Goal: Navigation & Orientation: Find specific page/section

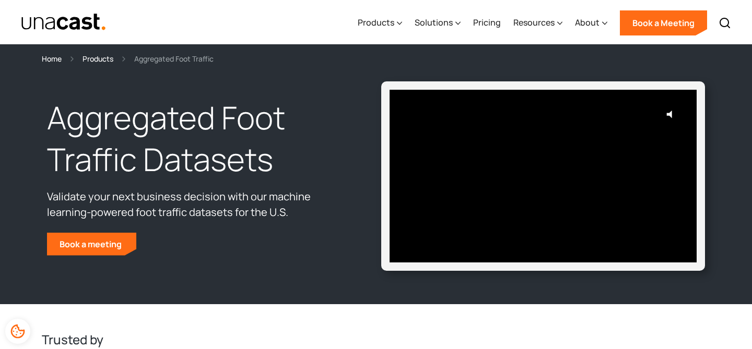
click at [107, 60] on div "Products" at bounding box center [98, 59] width 31 height 12
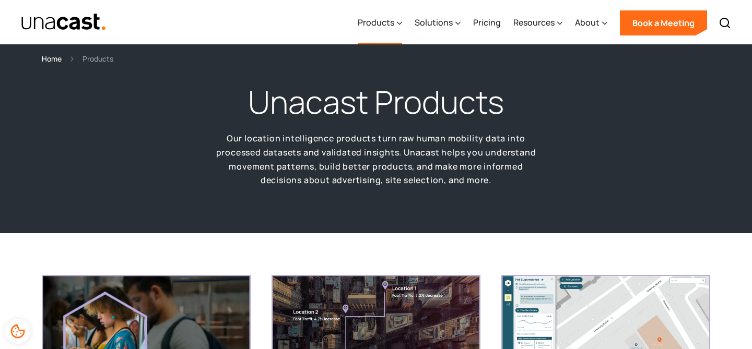
click at [394, 28] on div "Products" at bounding box center [376, 22] width 37 height 13
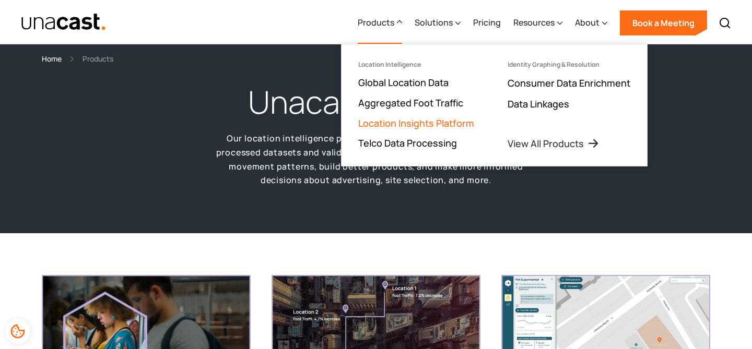
click at [389, 122] on link "Location Insights Platform" at bounding box center [416, 123] width 116 height 13
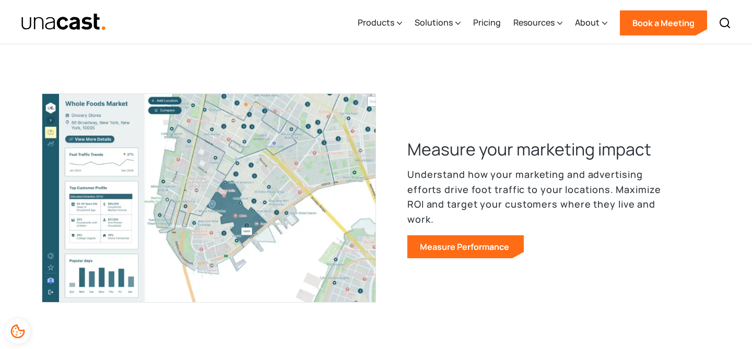
scroll to position [773, 0]
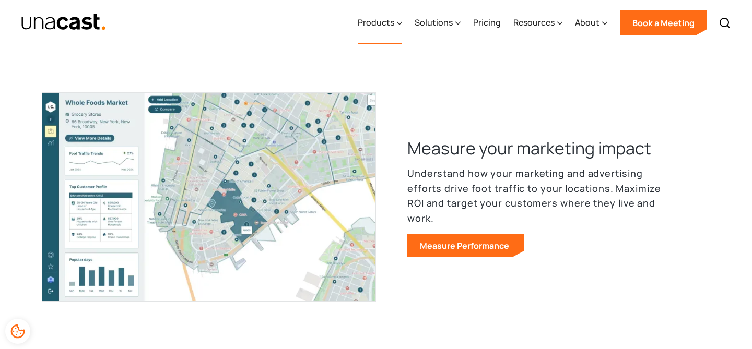
click at [387, 23] on div "Products" at bounding box center [376, 22] width 37 height 13
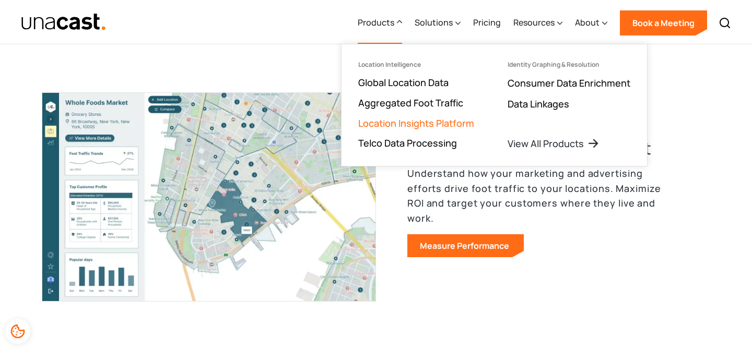
click at [381, 119] on link "Location Insights Platform" at bounding box center [416, 123] width 116 height 13
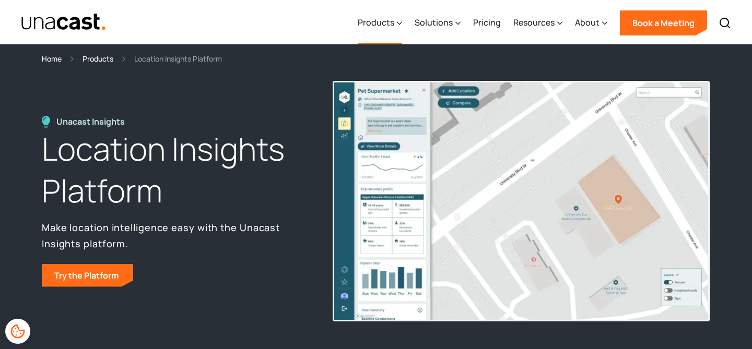
click at [378, 20] on div "Products" at bounding box center [376, 22] width 37 height 13
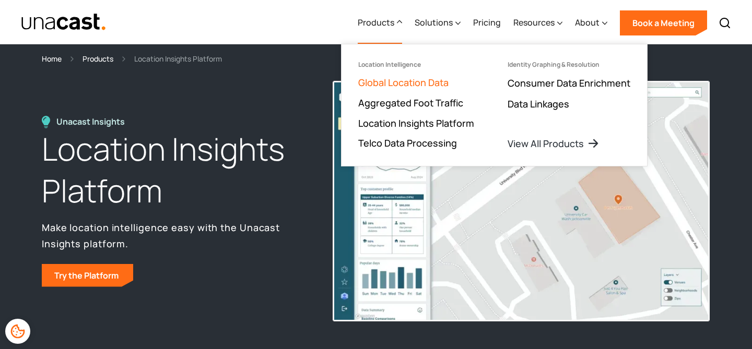
click at [377, 82] on link "Global Location Data" at bounding box center [403, 82] width 90 height 13
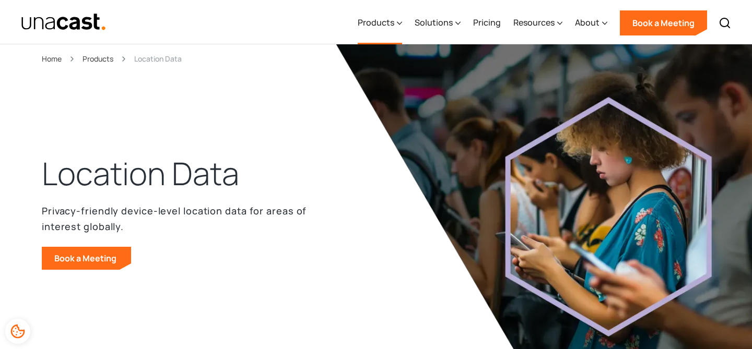
click at [372, 25] on div "Products" at bounding box center [376, 22] width 37 height 13
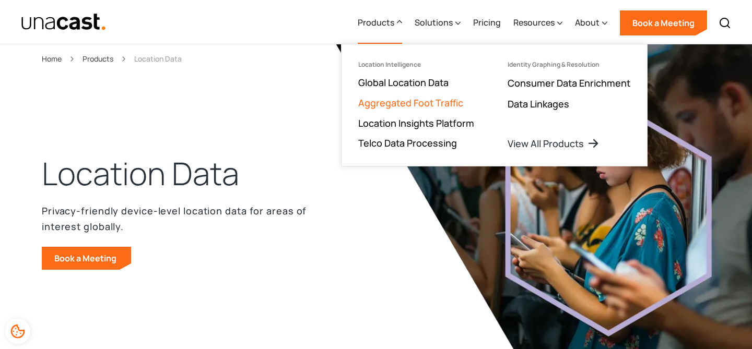
click at [384, 102] on link "Aggregated Foot Traffic" at bounding box center [410, 103] width 105 height 13
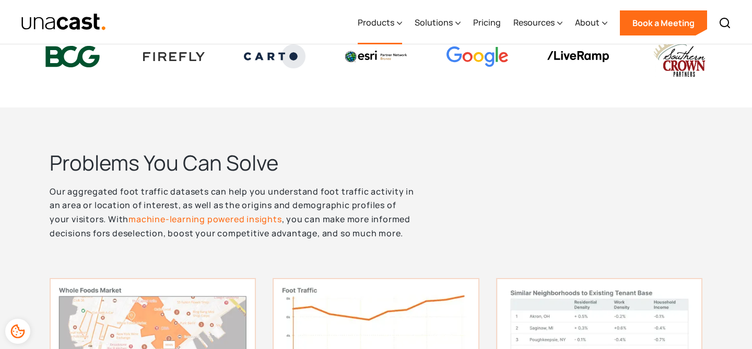
scroll to position [294, 0]
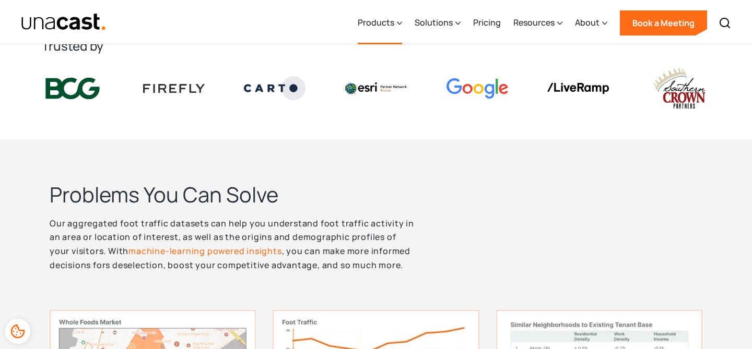
click at [384, 22] on div "Products" at bounding box center [376, 22] width 37 height 13
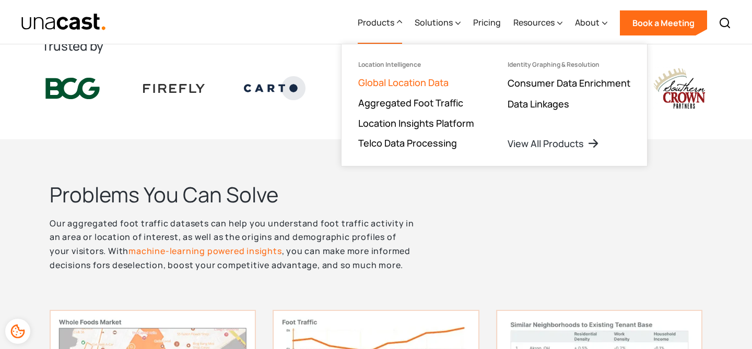
click at [386, 82] on link "Global Location Data" at bounding box center [403, 82] width 90 height 13
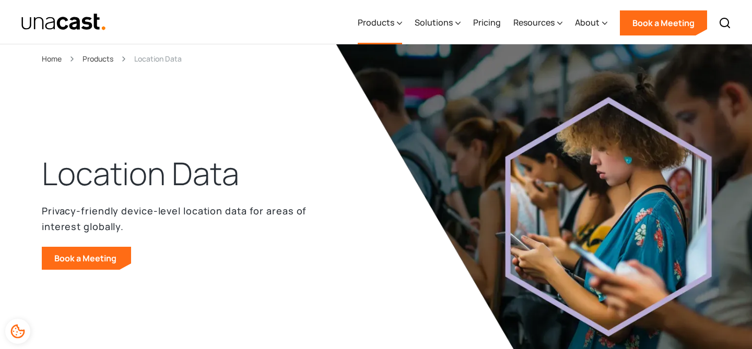
click at [382, 22] on div "Products" at bounding box center [376, 22] width 37 height 13
